Goal: Task Accomplishment & Management: Use online tool/utility

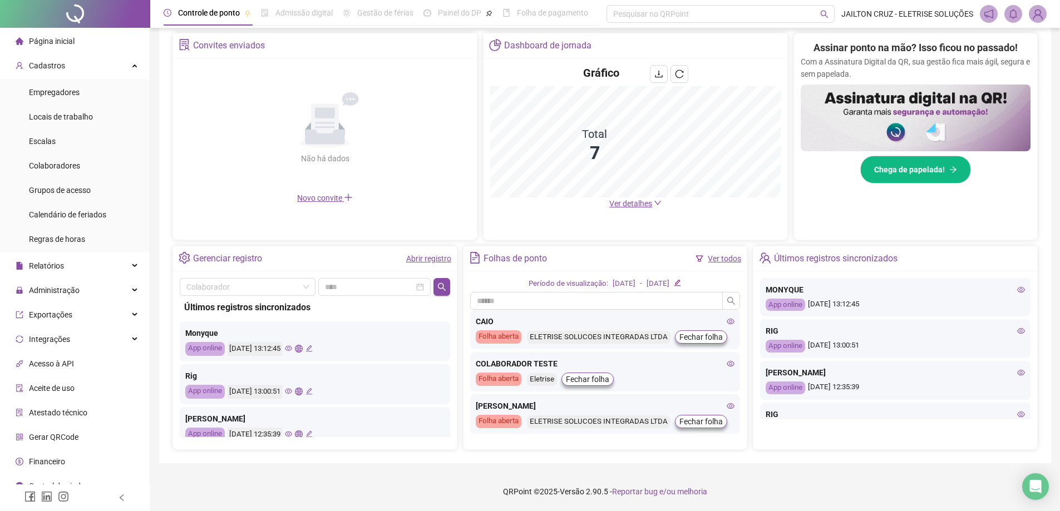
scroll to position [169, 0]
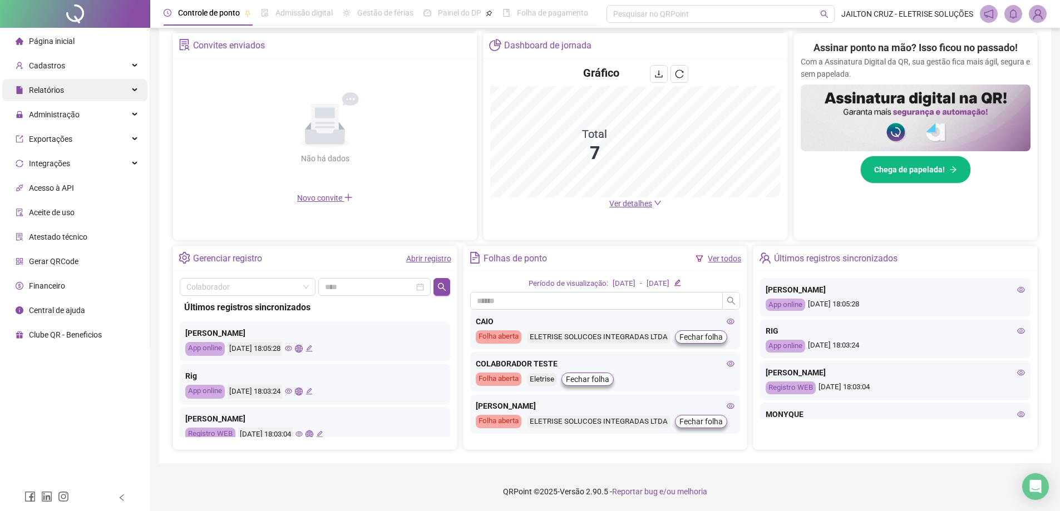
click at [70, 88] on div "Relatórios" at bounding box center [74, 90] width 145 height 22
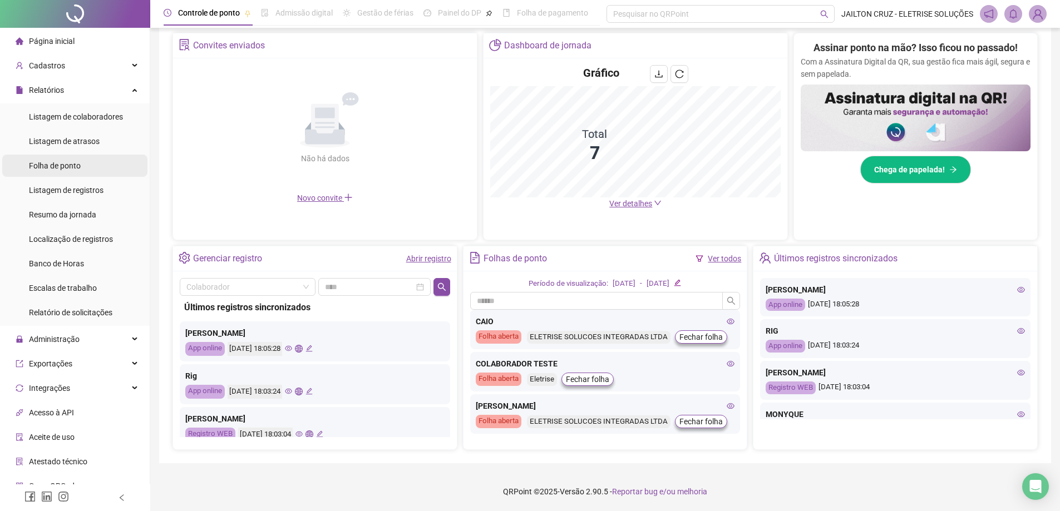
click at [77, 165] on span "Folha de ponto" at bounding box center [55, 165] width 52 height 9
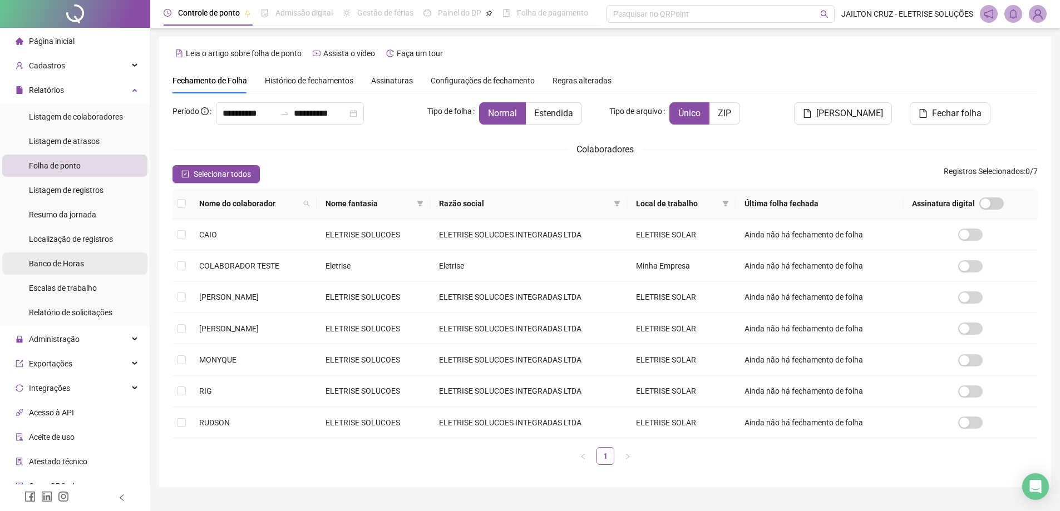
click at [79, 263] on span "Banco de Horas" at bounding box center [56, 263] width 55 height 9
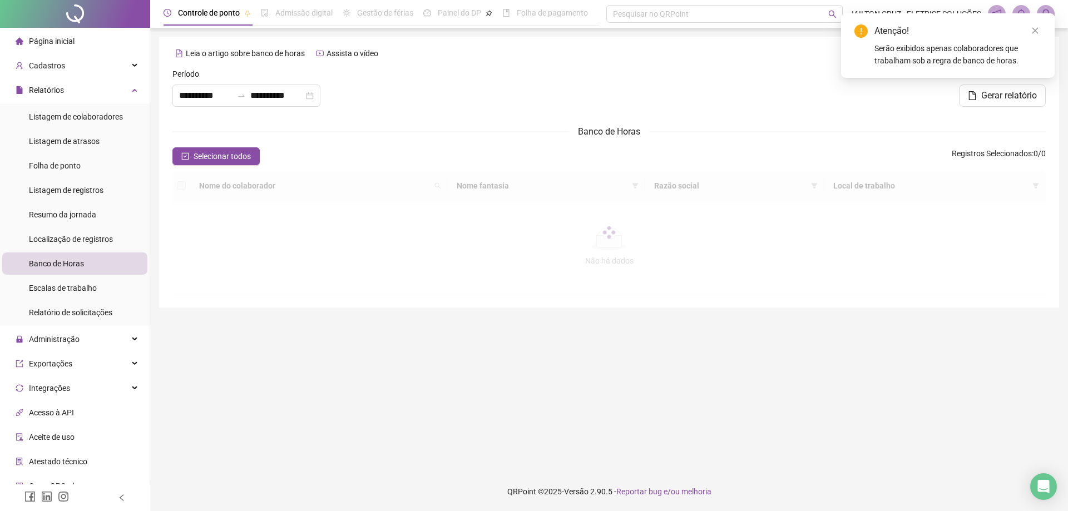
type input "**********"
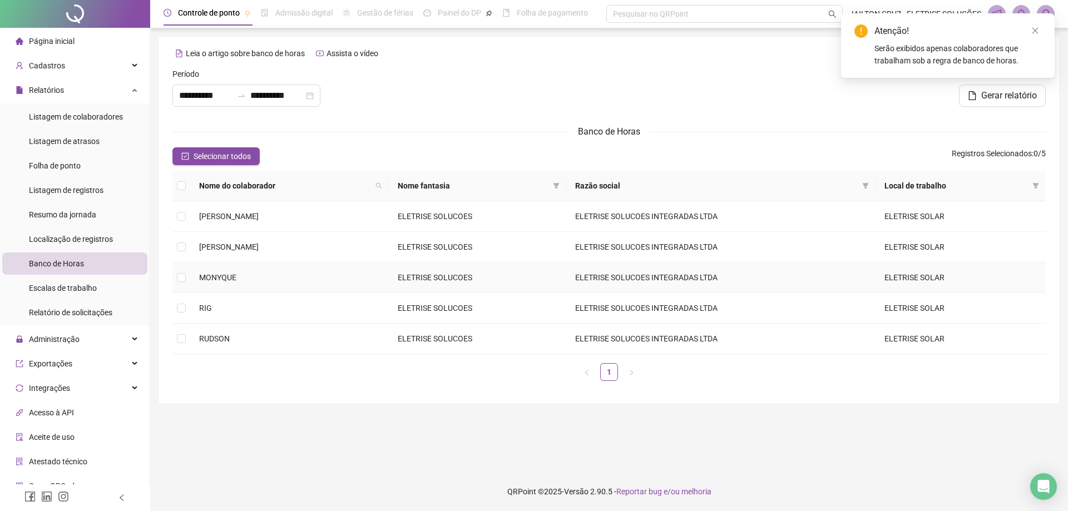
click at [226, 274] on span "MONYQUE" at bounding box center [217, 277] width 37 height 9
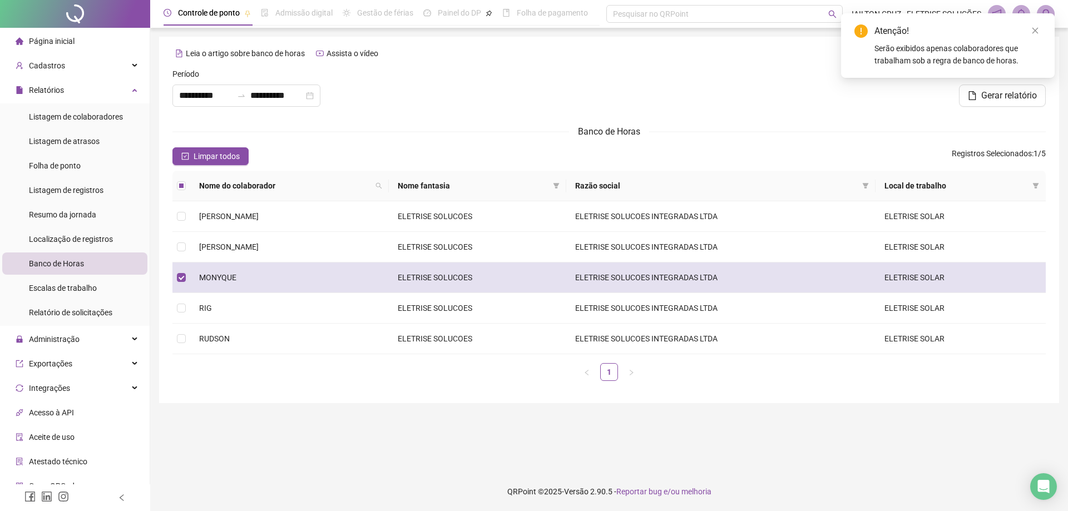
click at [225, 275] on span "MONYQUE" at bounding box center [217, 277] width 37 height 9
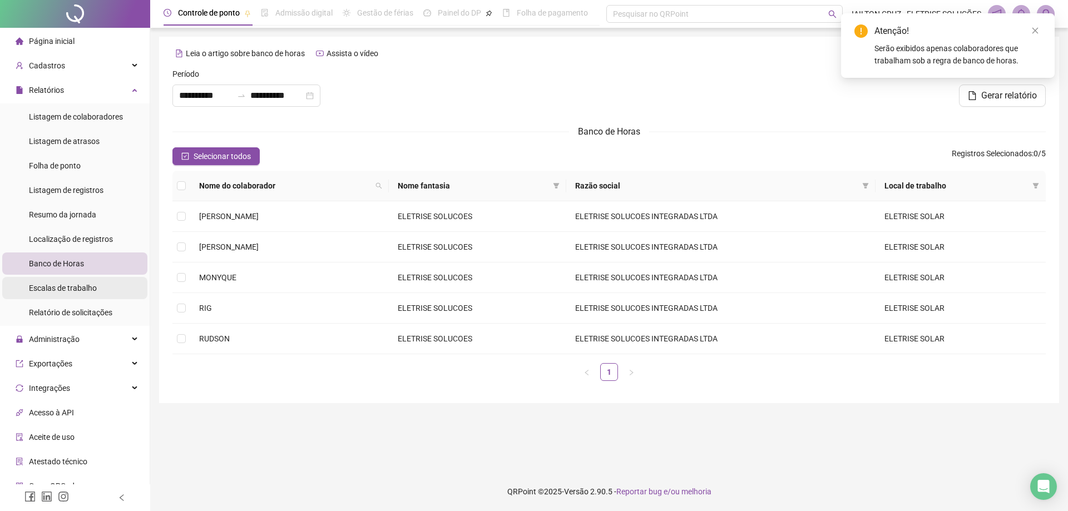
click at [77, 290] on span "Escalas de trabalho" at bounding box center [63, 288] width 68 height 9
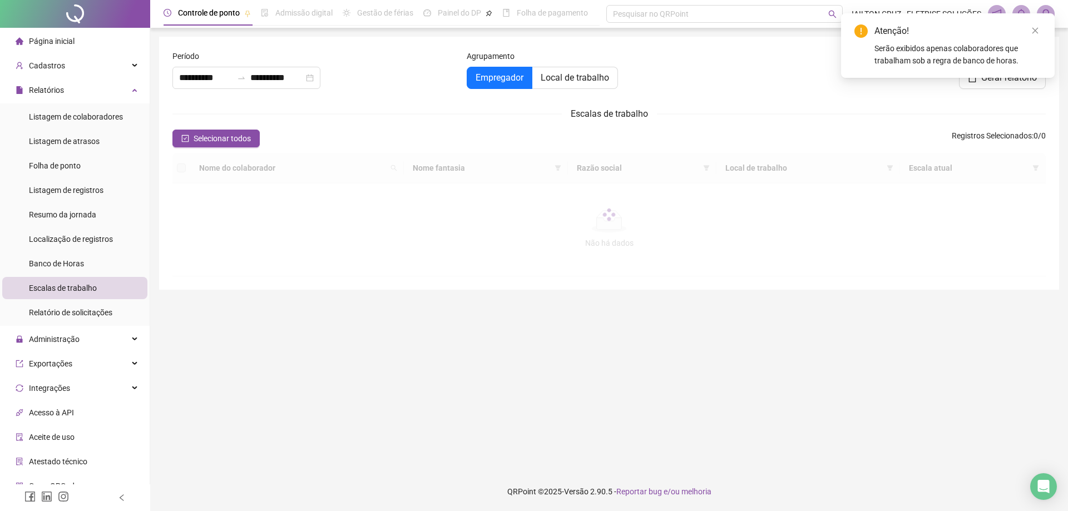
type input "**********"
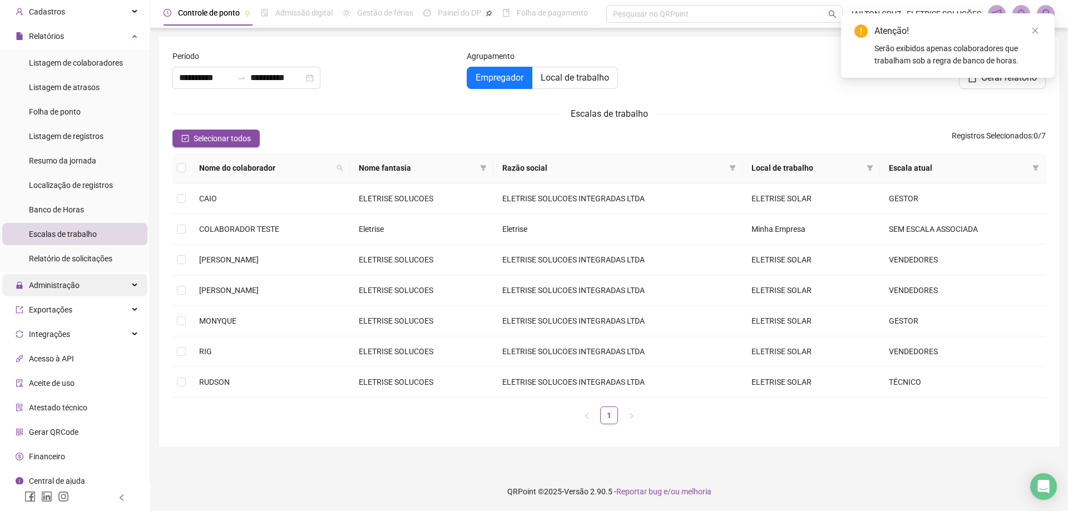
scroll to position [56, 0]
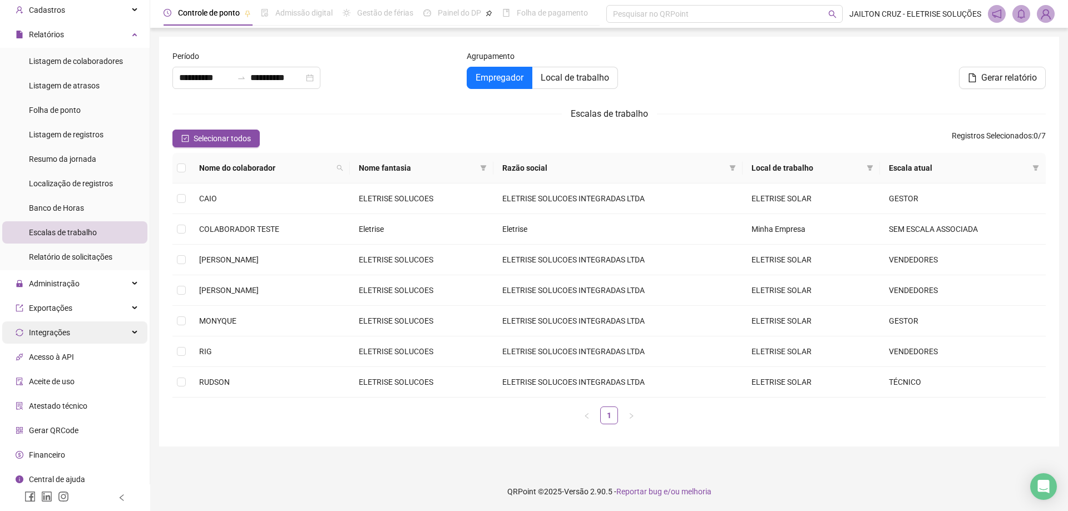
click at [95, 330] on div "Integrações" at bounding box center [74, 333] width 145 height 22
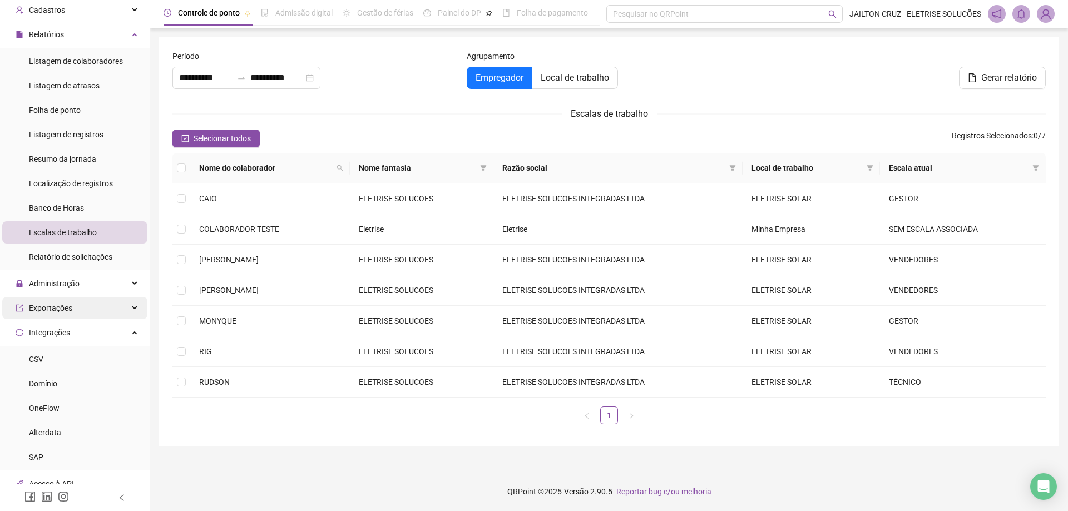
click at [112, 302] on div "Exportações" at bounding box center [74, 308] width 145 height 22
click at [113, 300] on div "Exportações" at bounding box center [74, 308] width 145 height 22
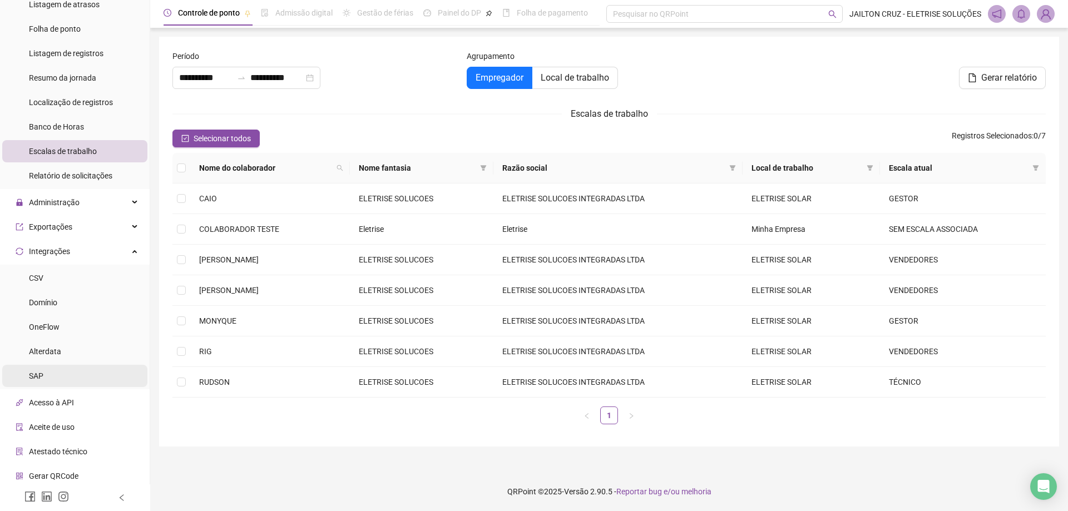
scroll to position [167, 0]
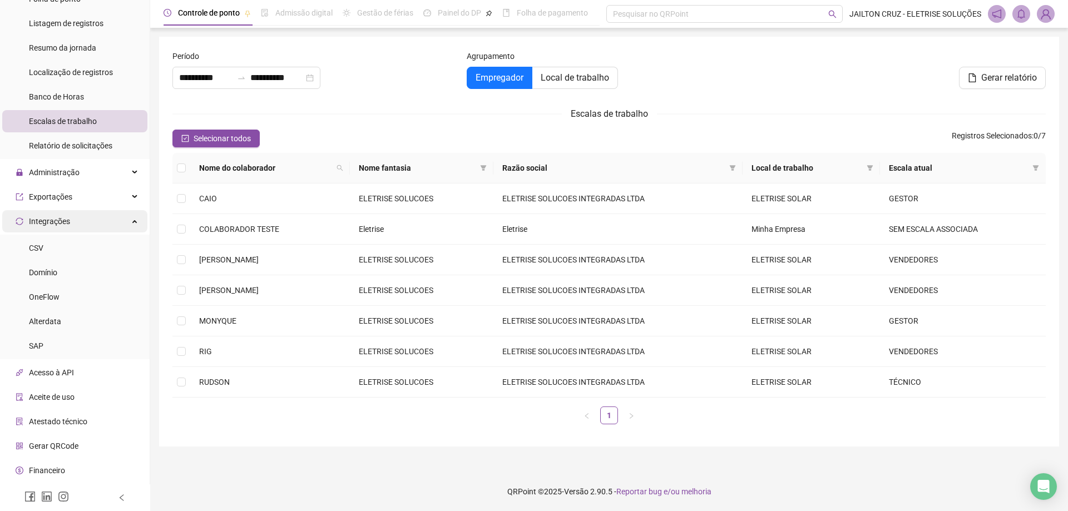
click at [109, 220] on div "Integrações" at bounding box center [74, 221] width 145 height 22
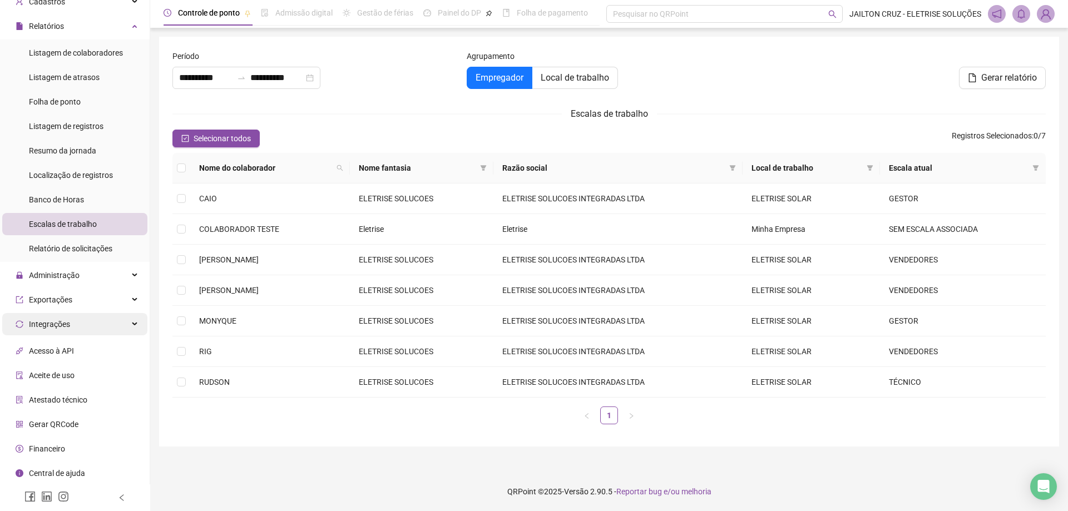
scroll to position [62, 0]
click at [66, 107] on span "Folha de ponto" at bounding box center [55, 104] width 52 height 9
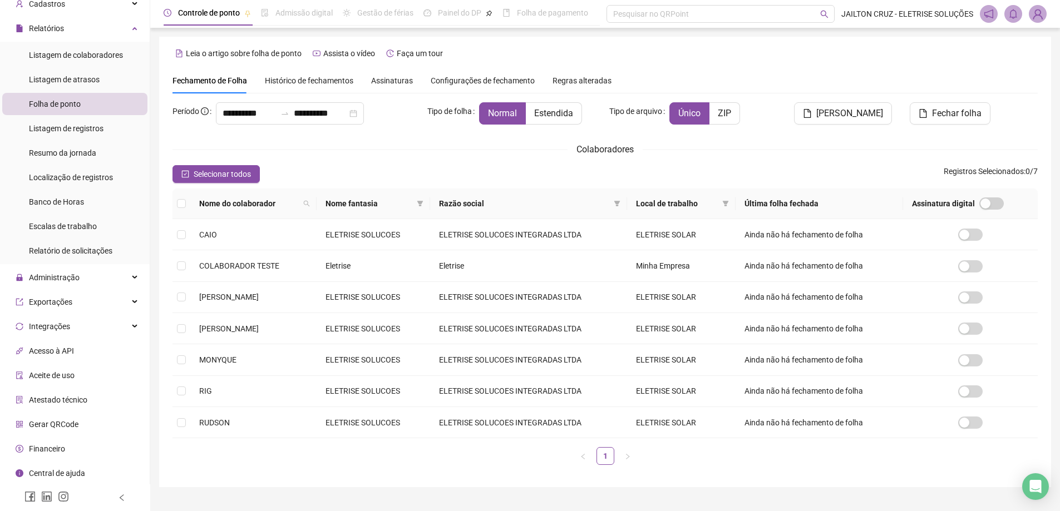
click at [348, 77] on span "Histórico de fechamentos" at bounding box center [309, 80] width 88 height 9
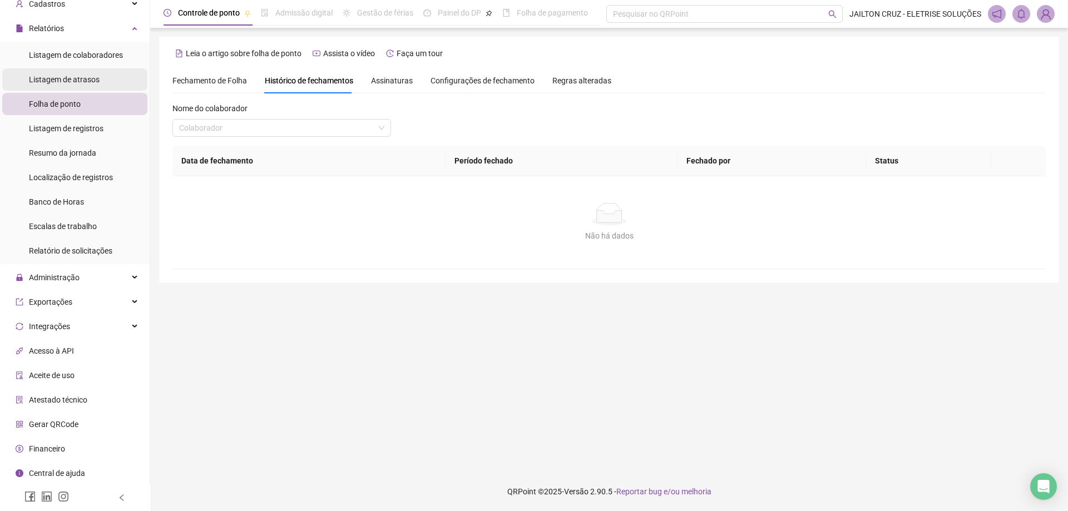
click at [86, 77] on span "Listagem de atrasos" at bounding box center [64, 79] width 71 height 9
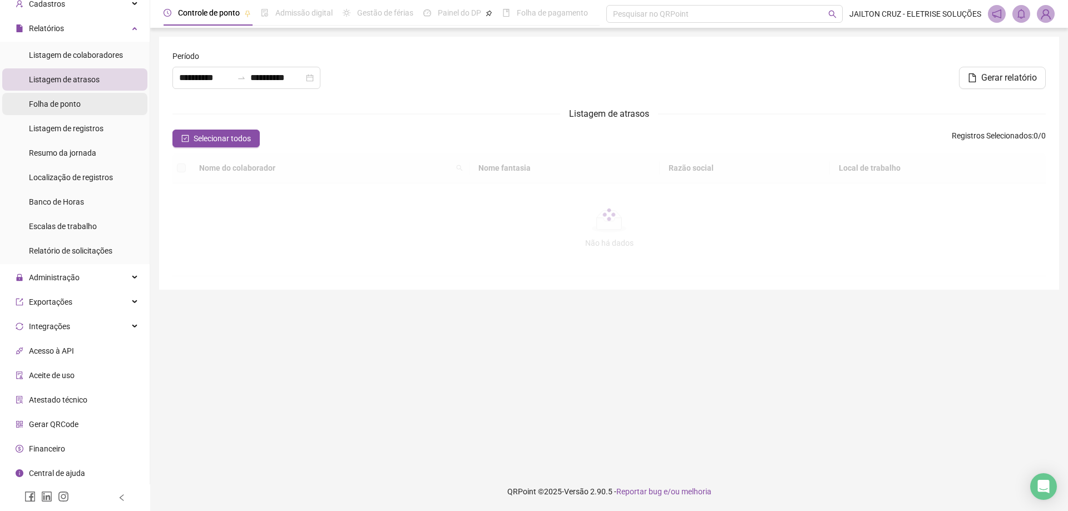
type input "**********"
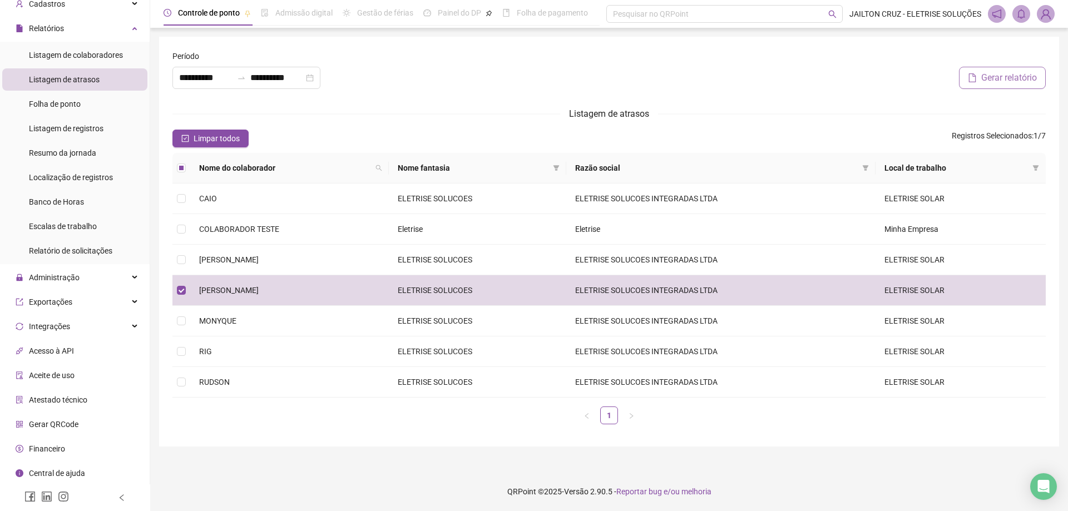
click at [996, 82] on span "Gerar relatório" at bounding box center [1009, 77] width 56 height 13
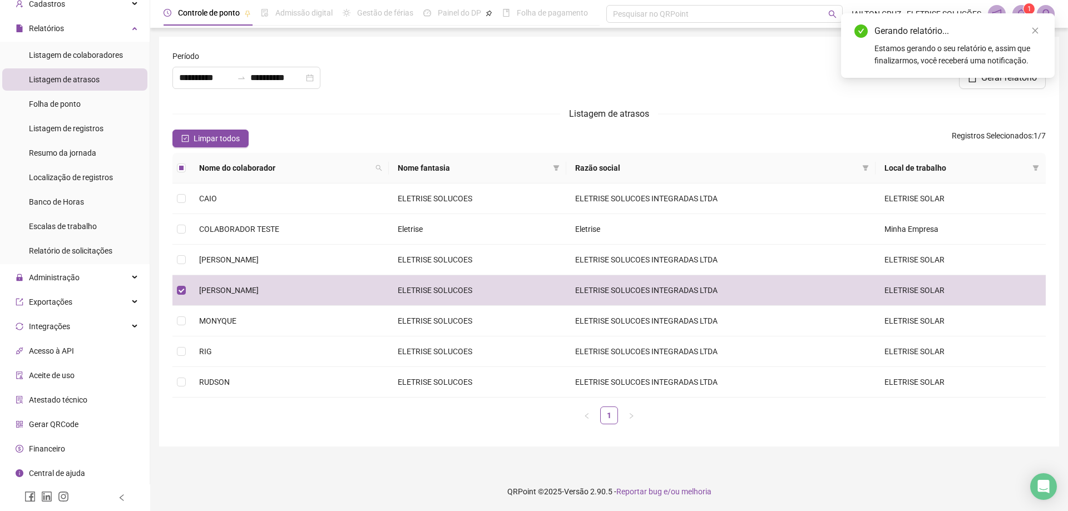
click at [1021, 14] on div "Gerando relatório... Estamos gerando o seu relatório e, assim que finalizarmos,…" at bounding box center [948, 45] width 214 height 65
click at [1033, 29] on icon "close" at bounding box center [1035, 31] width 8 height 8
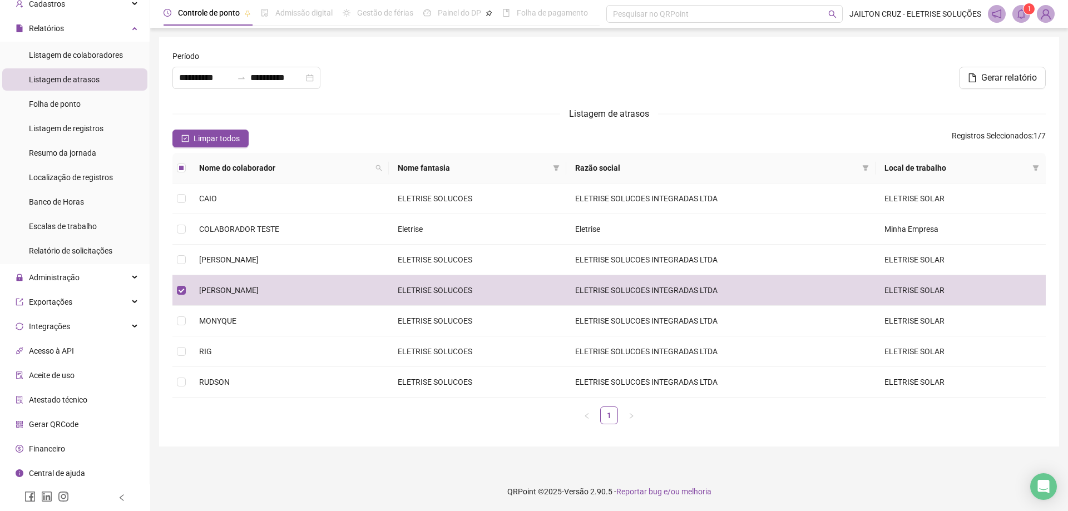
click at [1019, 14] on icon "bell" at bounding box center [1021, 14] width 10 height 10
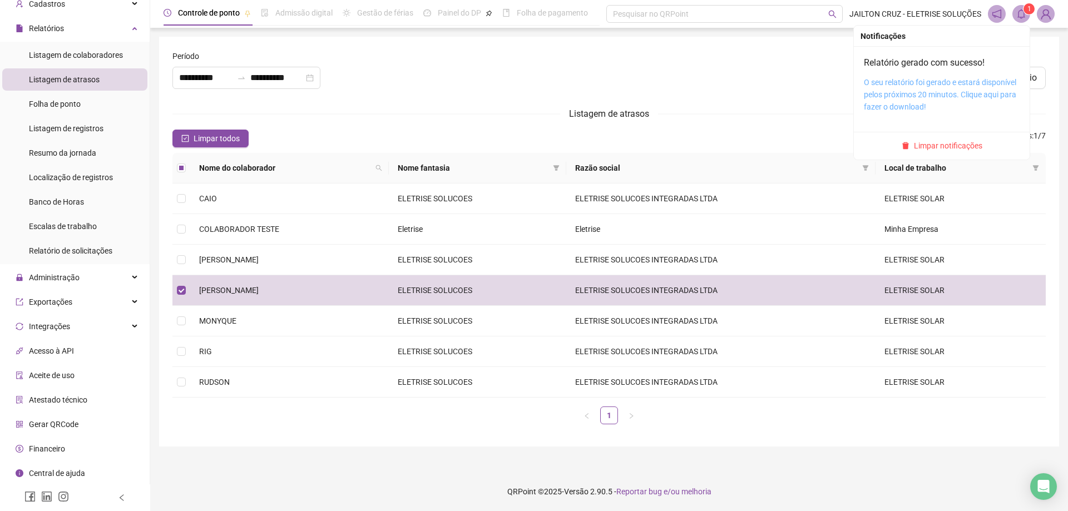
click at [928, 93] on link "O seu relatório foi gerado e estará disponível pelos próximos 20 minutos. Cliqu…" at bounding box center [940, 94] width 152 height 33
